Goal: Task Accomplishment & Management: Manage account settings

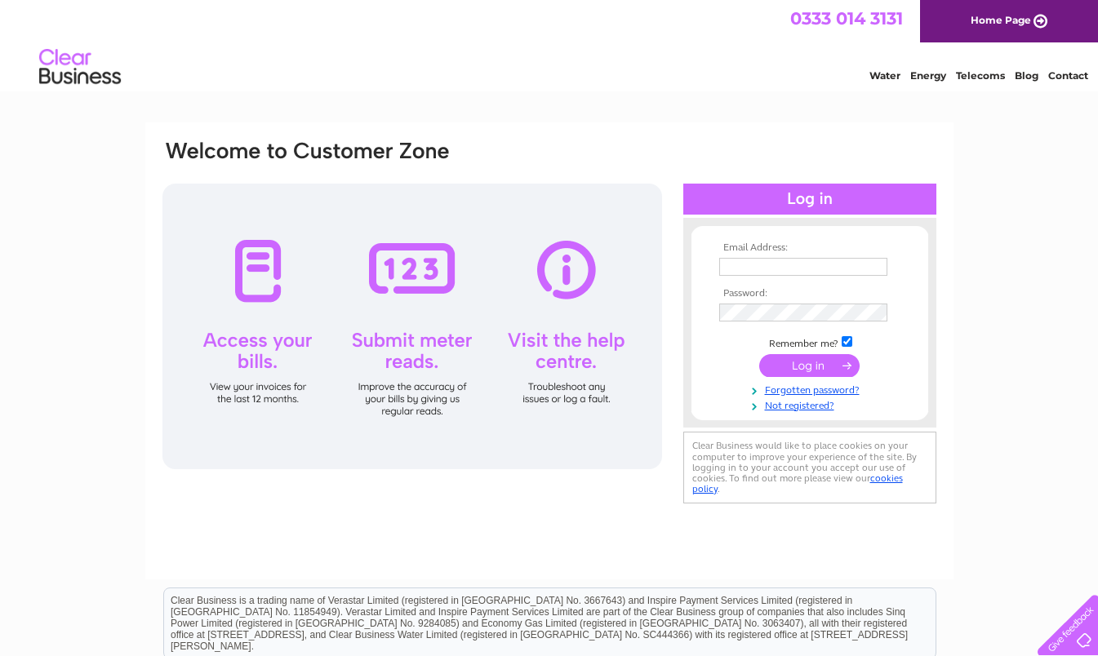
type input "[EMAIL_ADDRESS][DOMAIN_NAME]"
drag, startPoint x: 0, startPoint y: 0, endPoint x: 856, endPoint y: 365, distance: 930.3
click at [821, 366] on input "submit" at bounding box center [809, 365] width 100 height 23
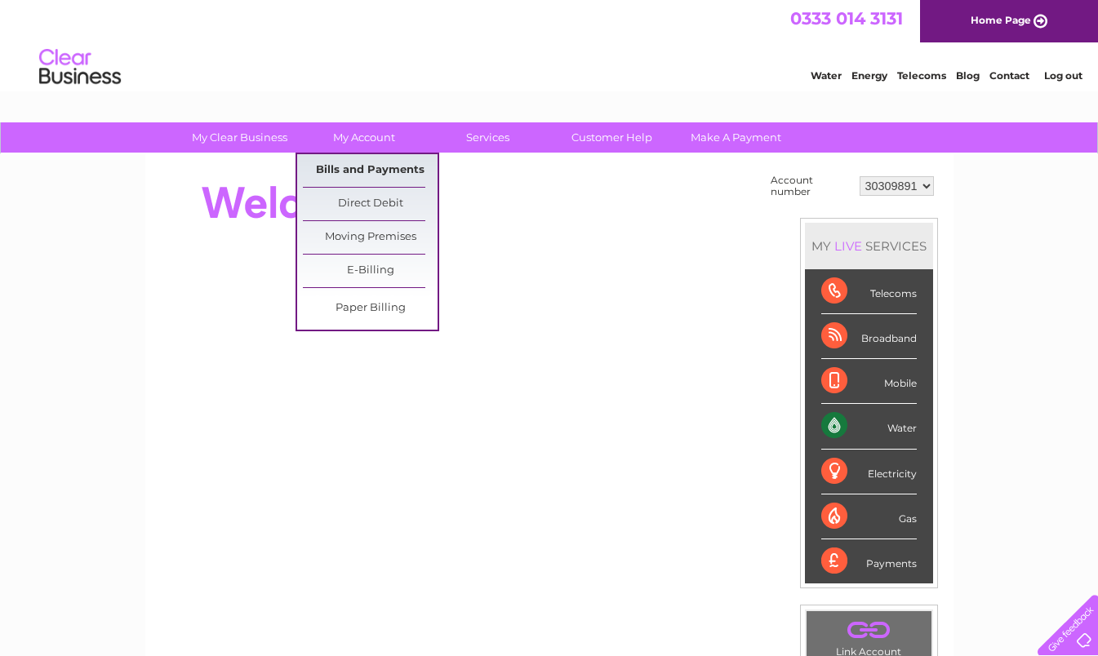
click at [357, 171] on link "Bills and Payments" at bounding box center [370, 170] width 135 height 33
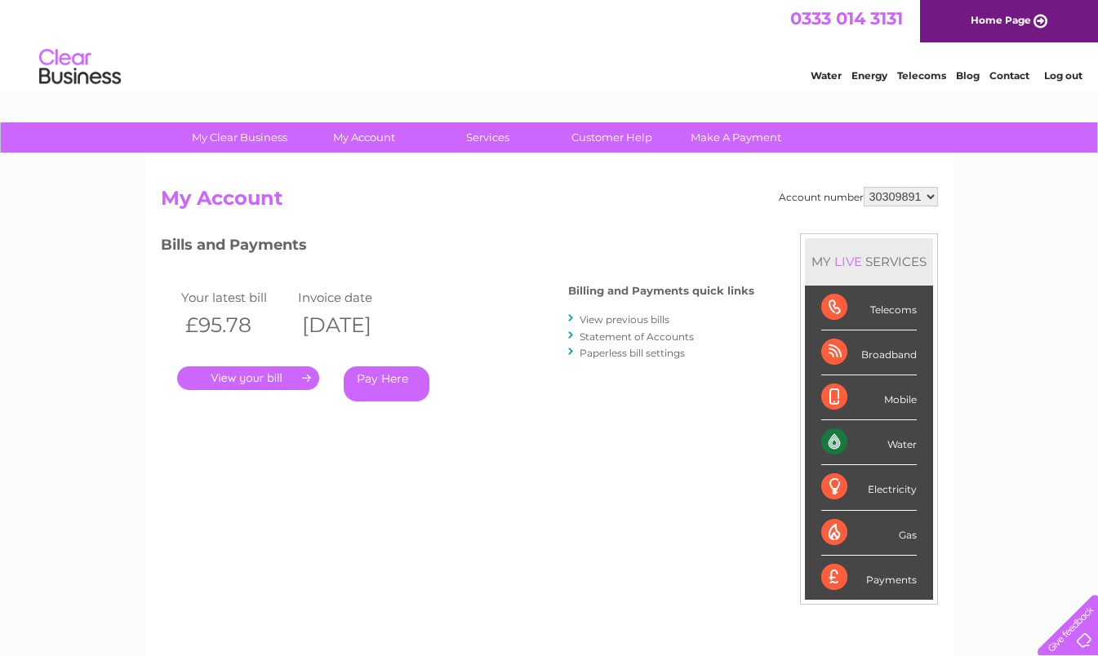
click at [238, 383] on link "." at bounding box center [248, 379] width 142 height 24
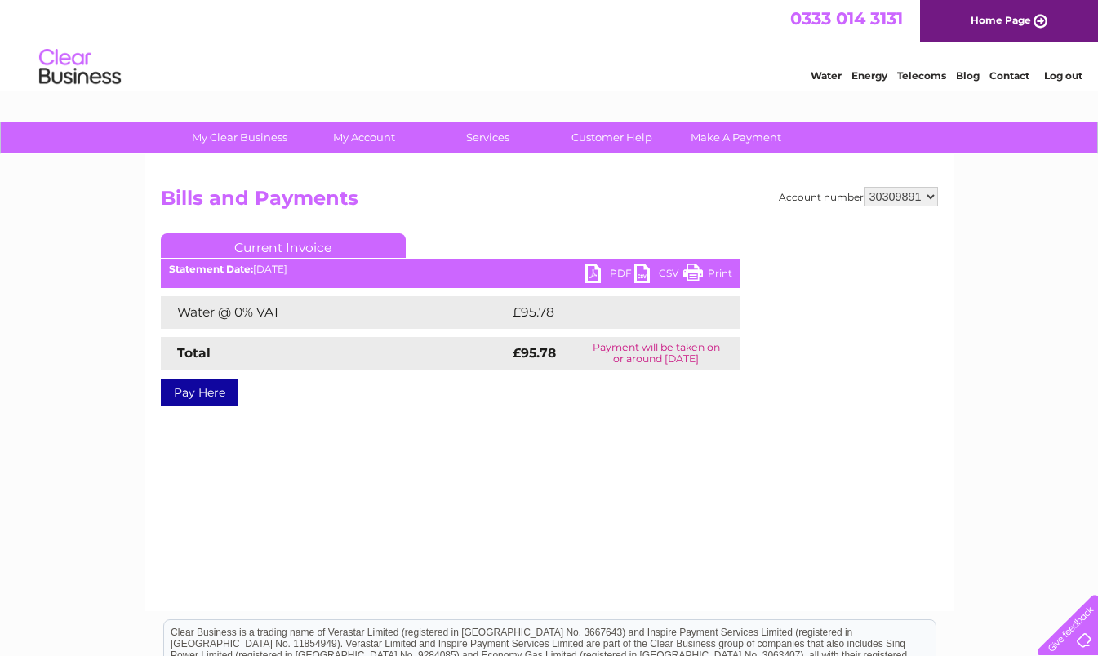
click at [596, 274] on link "PDF" at bounding box center [609, 276] width 49 height 24
